Goal: Use online tool/utility: Utilize a website feature to perform a specific function

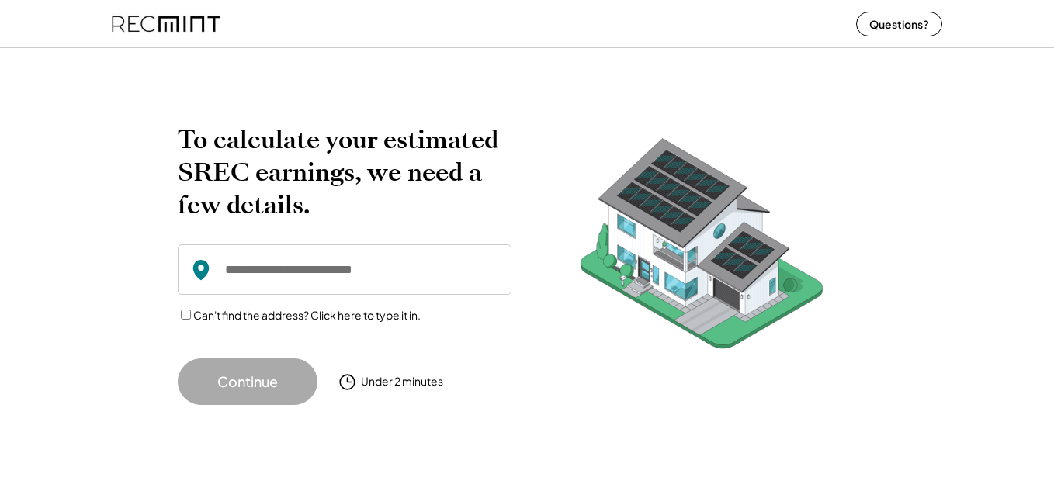
click at [262, 273] on input "input" at bounding box center [345, 270] width 334 height 50
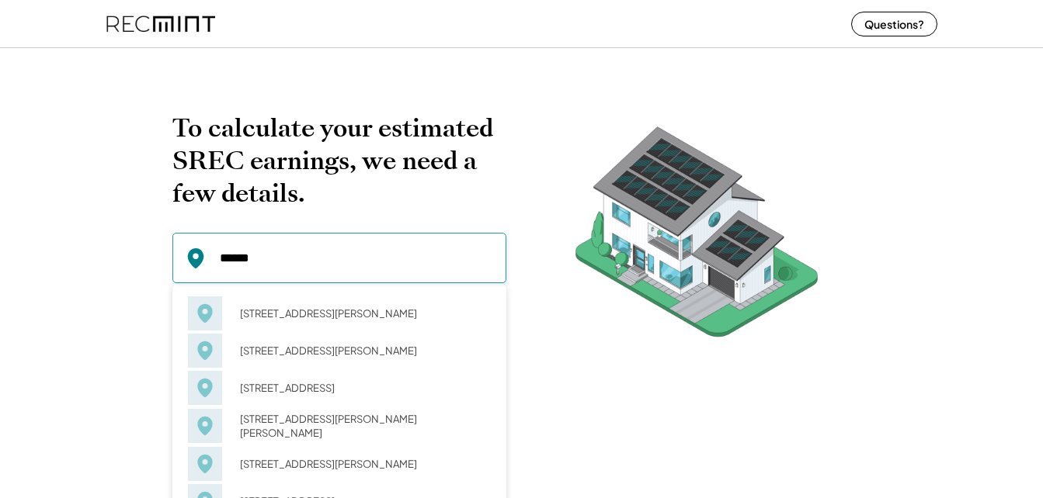
click at [264, 431] on div "[STREET_ADDRESS][PERSON_NAME][PERSON_NAME]" at bounding box center [360, 426] width 261 height 36
type input "**********"
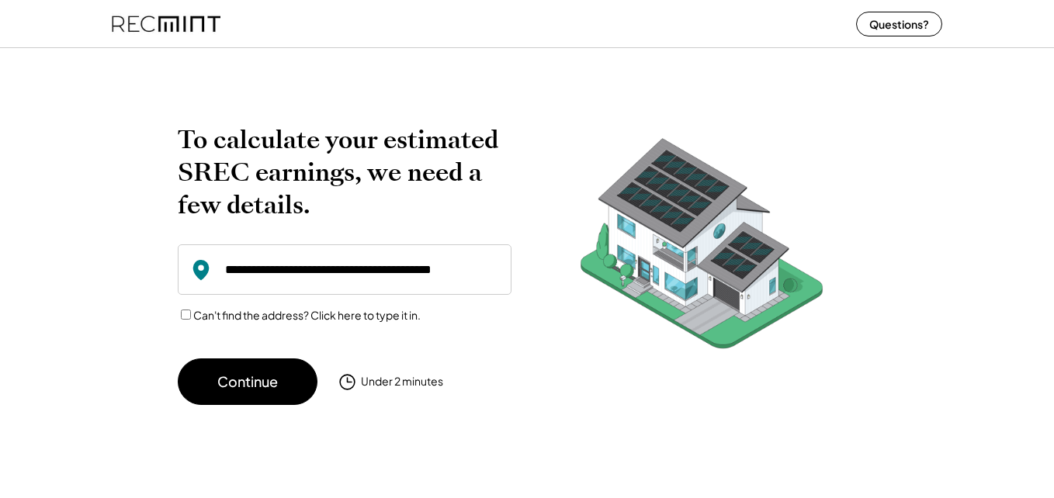
click at [276, 382] on button "Continue" at bounding box center [248, 382] width 140 height 47
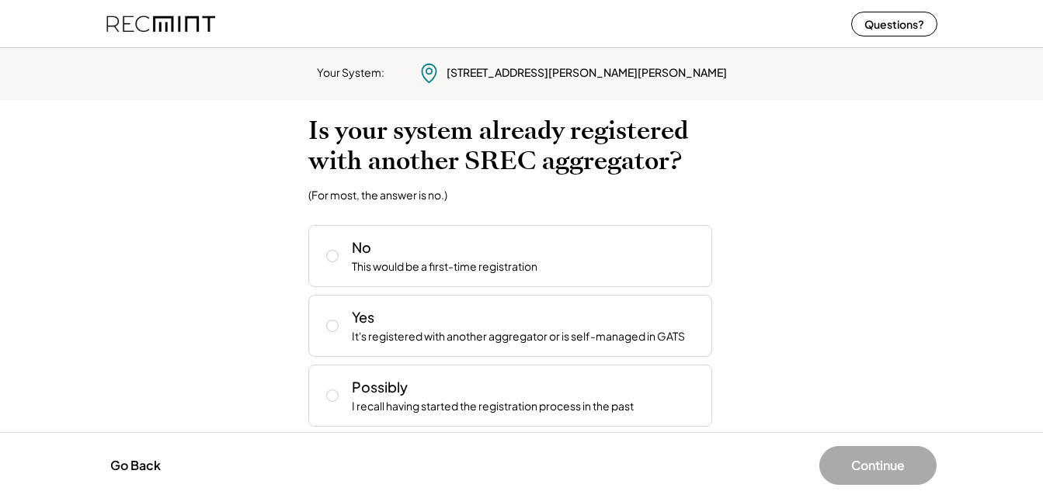
scroll to position [10, 0]
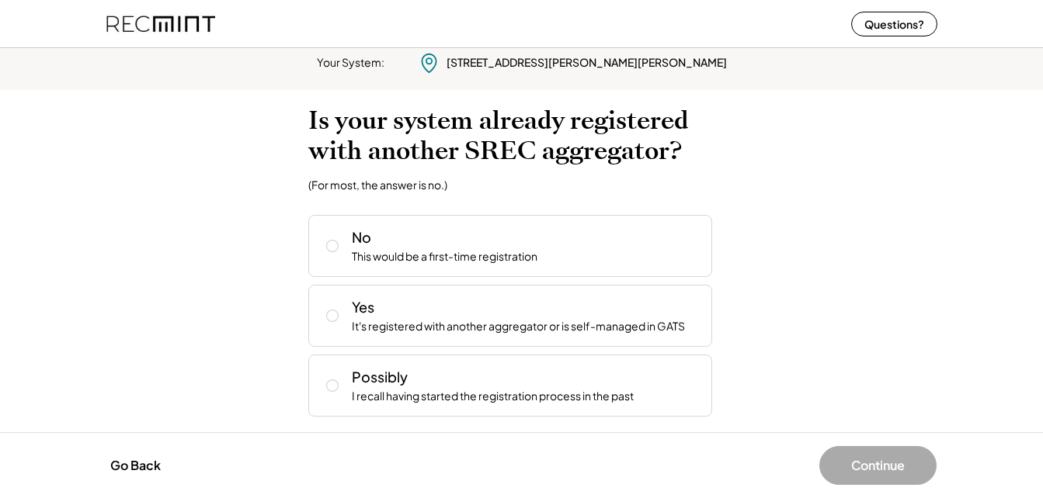
click at [334, 389] on icon at bounding box center [333, 386] width 16 height 16
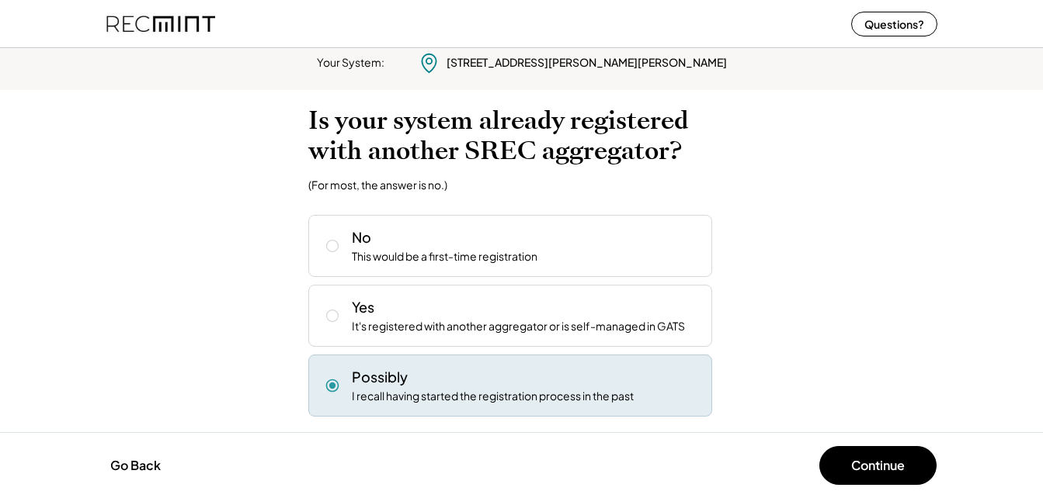
click at [869, 467] on button "Continue" at bounding box center [877, 465] width 117 height 39
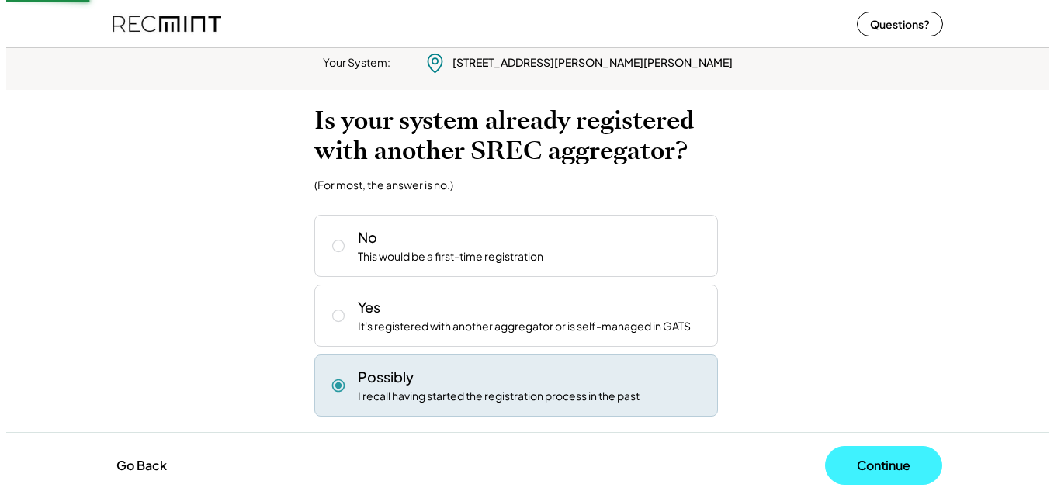
scroll to position [0, 0]
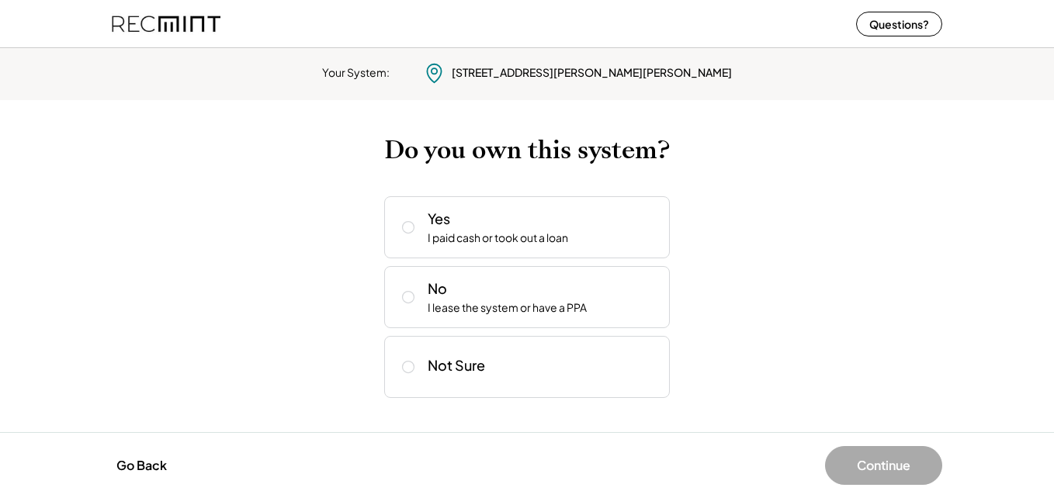
click at [412, 236] on button at bounding box center [408, 227] width 23 height 23
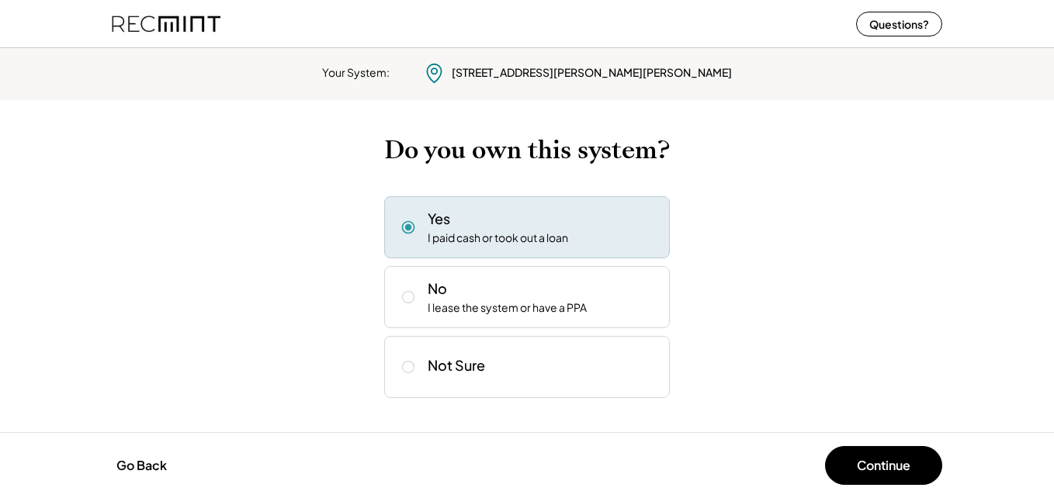
click at [880, 459] on button "Continue" at bounding box center [883, 465] width 117 height 39
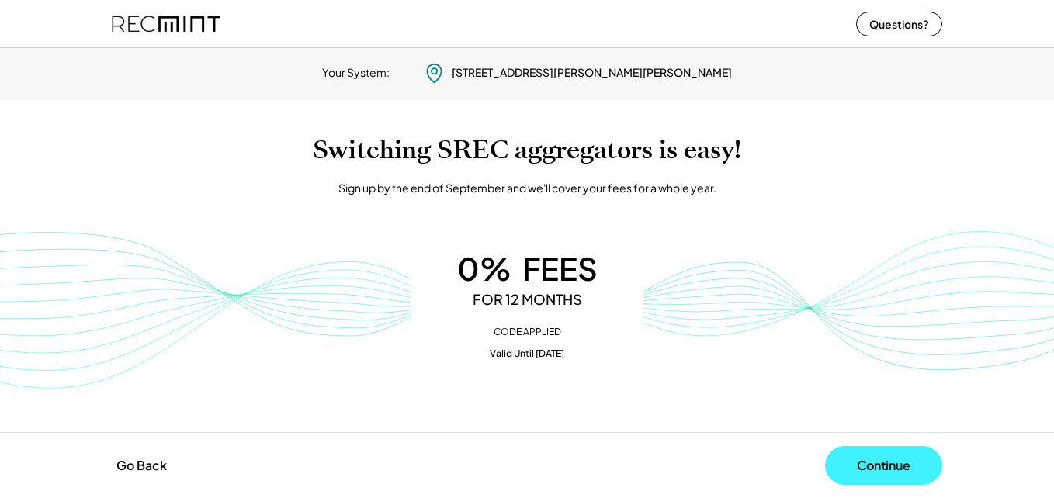
click at [864, 472] on button "Continue" at bounding box center [883, 465] width 117 height 39
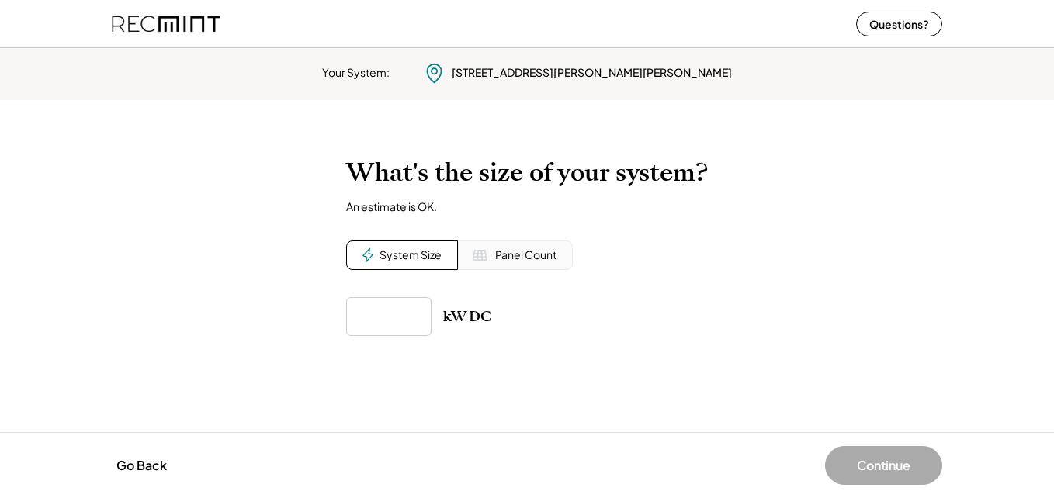
click at [537, 249] on div "Panel Count" at bounding box center [525, 256] width 61 height 16
click at [409, 318] on input "input" at bounding box center [388, 316] width 85 height 39
